Goal: Task Accomplishment & Management: Use online tool/utility

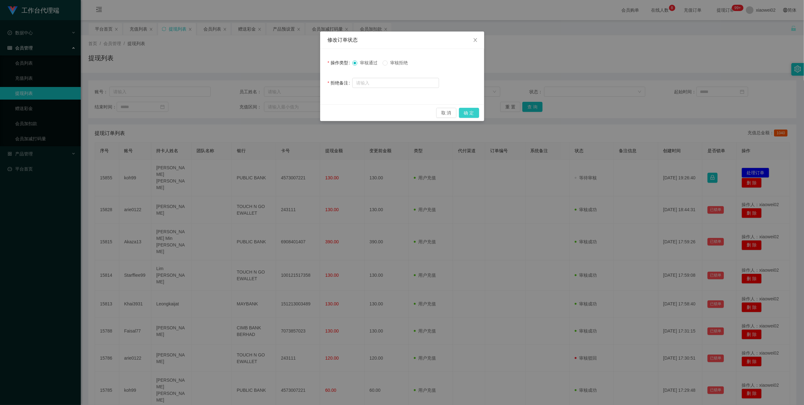
click at [473, 112] on button "确 定" at bounding box center [469, 113] width 20 height 10
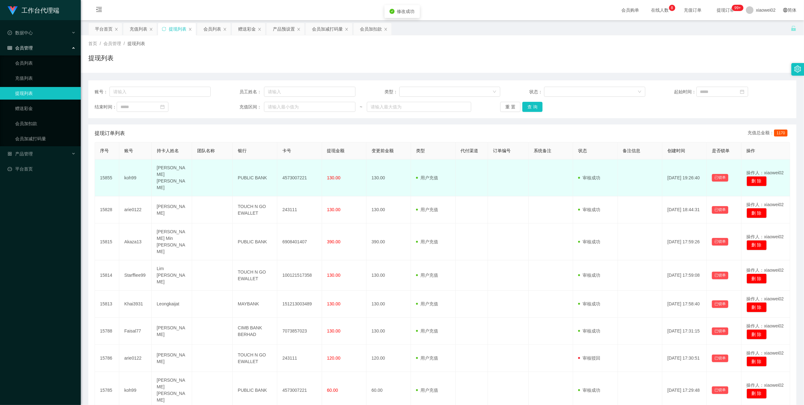
click at [288, 175] on td "4573007221" at bounding box center [299, 178] width 44 height 37
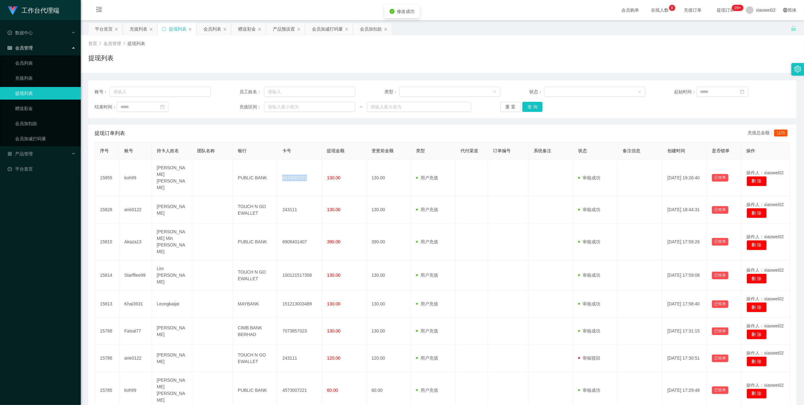
copy td "4573007221"
